Goal: Obtain resource: Download file/media

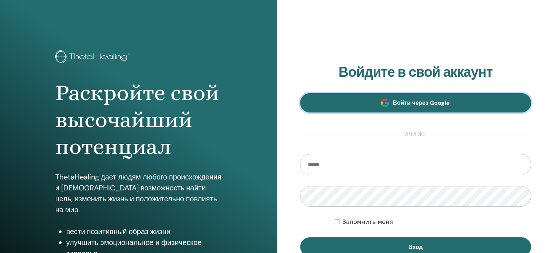
click at [425, 100] on span "Войти через Google" at bounding box center [421, 103] width 57 height 8
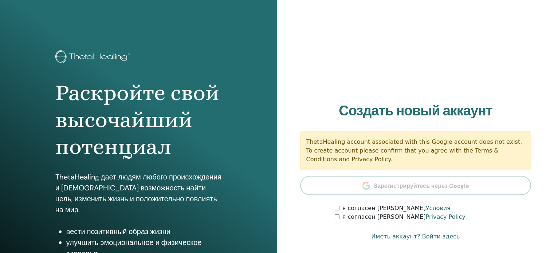
click at [339, 218] on div "я согласен с Privacy Policy" at bounding box center [433, 217] width 196 height 9
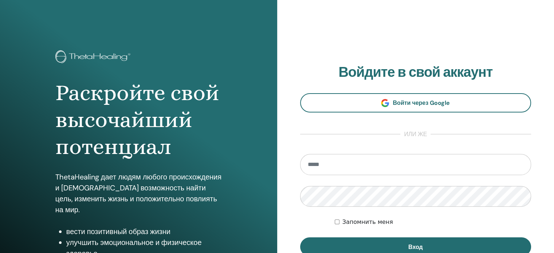
click at [389, 164] on input "email" at bounding box center [415, 164] width 231 height 21
type input "**********"
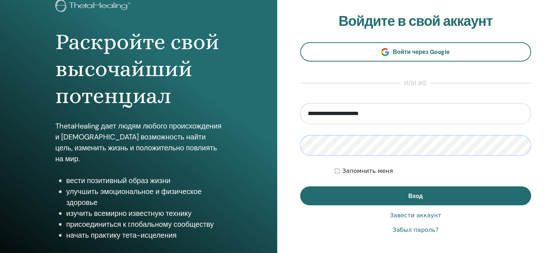
scroll to position [73, 0]
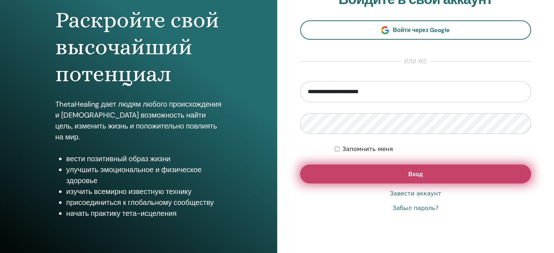
click at [385, 168] on button "Вход" at bounding box center [415, 174] width 231 height 19
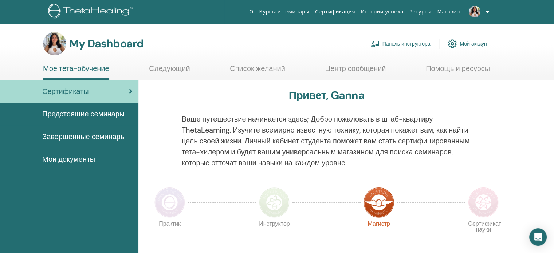
click at [396, 36] on link "Панель инструктора" at bounding box center [401, 44] width 60 height 16
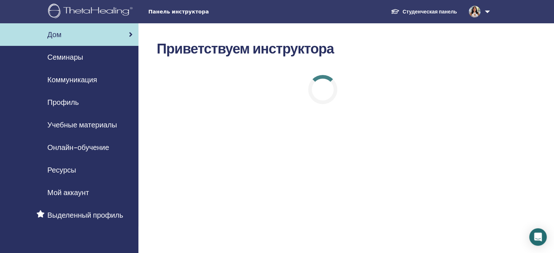
click at [91, 125] on span "Учебные материалы" at bounding box center [82, 124] width 70 height 11
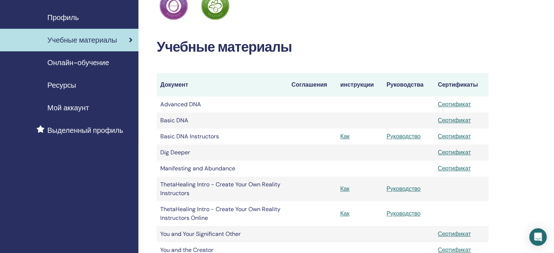
scroll to position [73, 0]
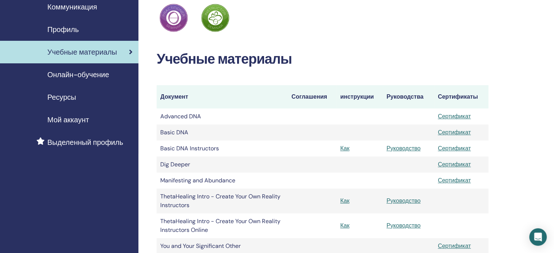
click at [66, 97] on span "Ресурсы" at bounding box center [61, 97] width 29 height 11
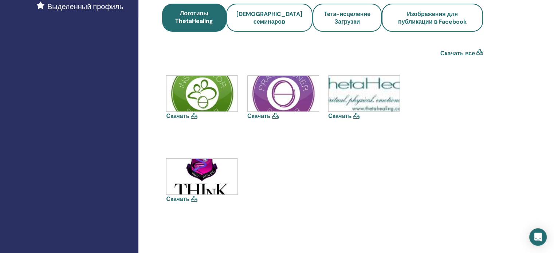
scroll to position [219, 0]
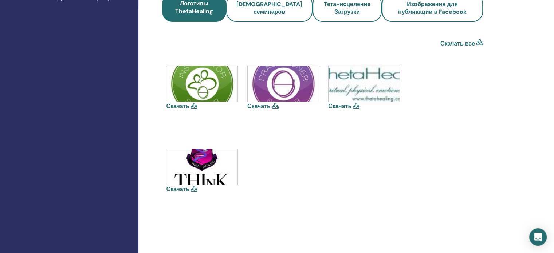
click at [213, 176] on img at bounding box center [201, 167] width 71 height 36
click at [177, 189] on link "Скачать" at bounding box center [177, 189] width 23 height 8
